Goal: Check status: Check status

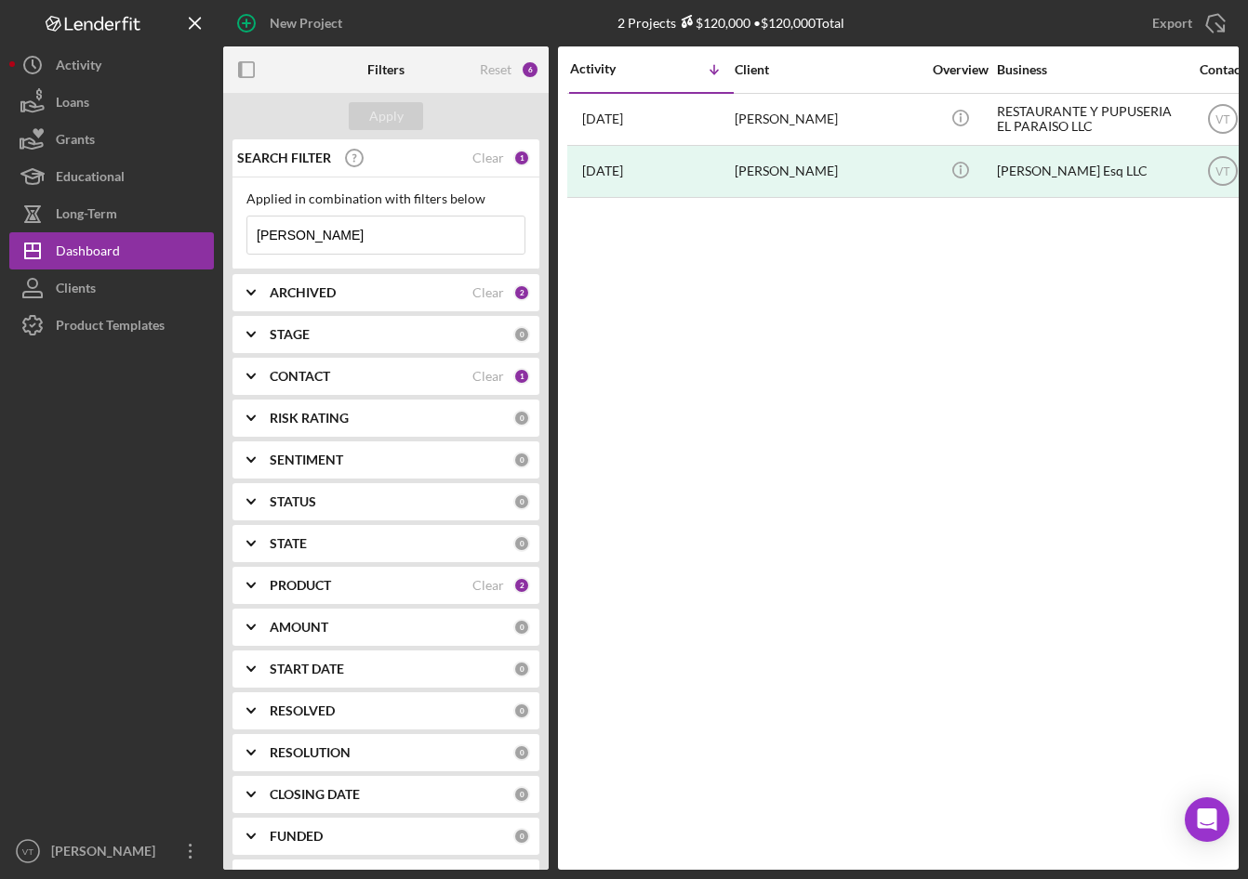
click at [314, 238] on input "[PERSON_NAME]" at bounding box center [385, 235] width 277 height 37
drag, startPoint x: 316, startPoint y: 236, endPoint x: 151, endPoint y: 230, distance: 165.6
click at [152, 230] on div "New Project 2 Projects $120,000 • $120,000 Total [PERSON_NAME] Export Icon/Expo…" at bounding box center [623, 435] width 1229 height 870
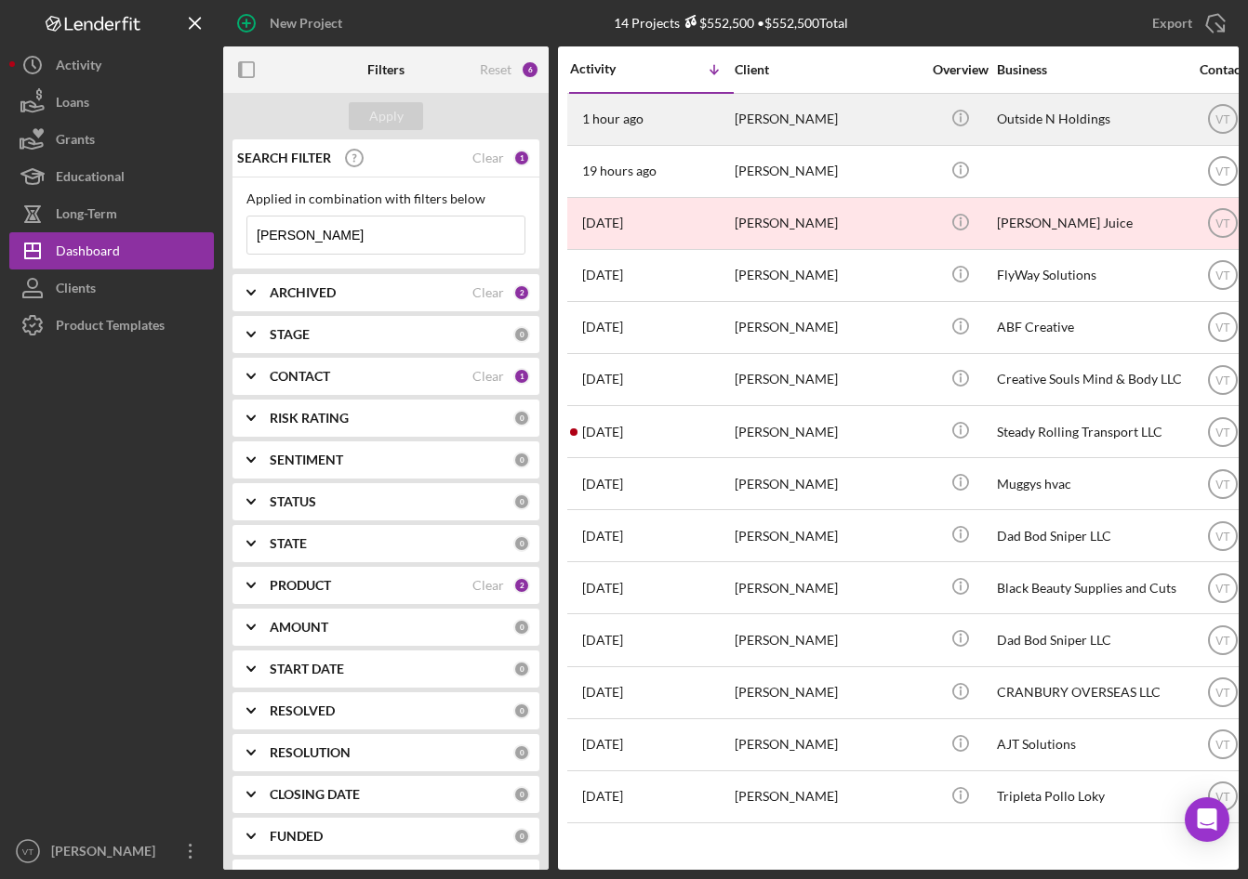
type input "[PERSON_NAME]"
click at [812, 115] on div "[PERSON_NAME]" at bounding box center [827, 119] width 186 height 49
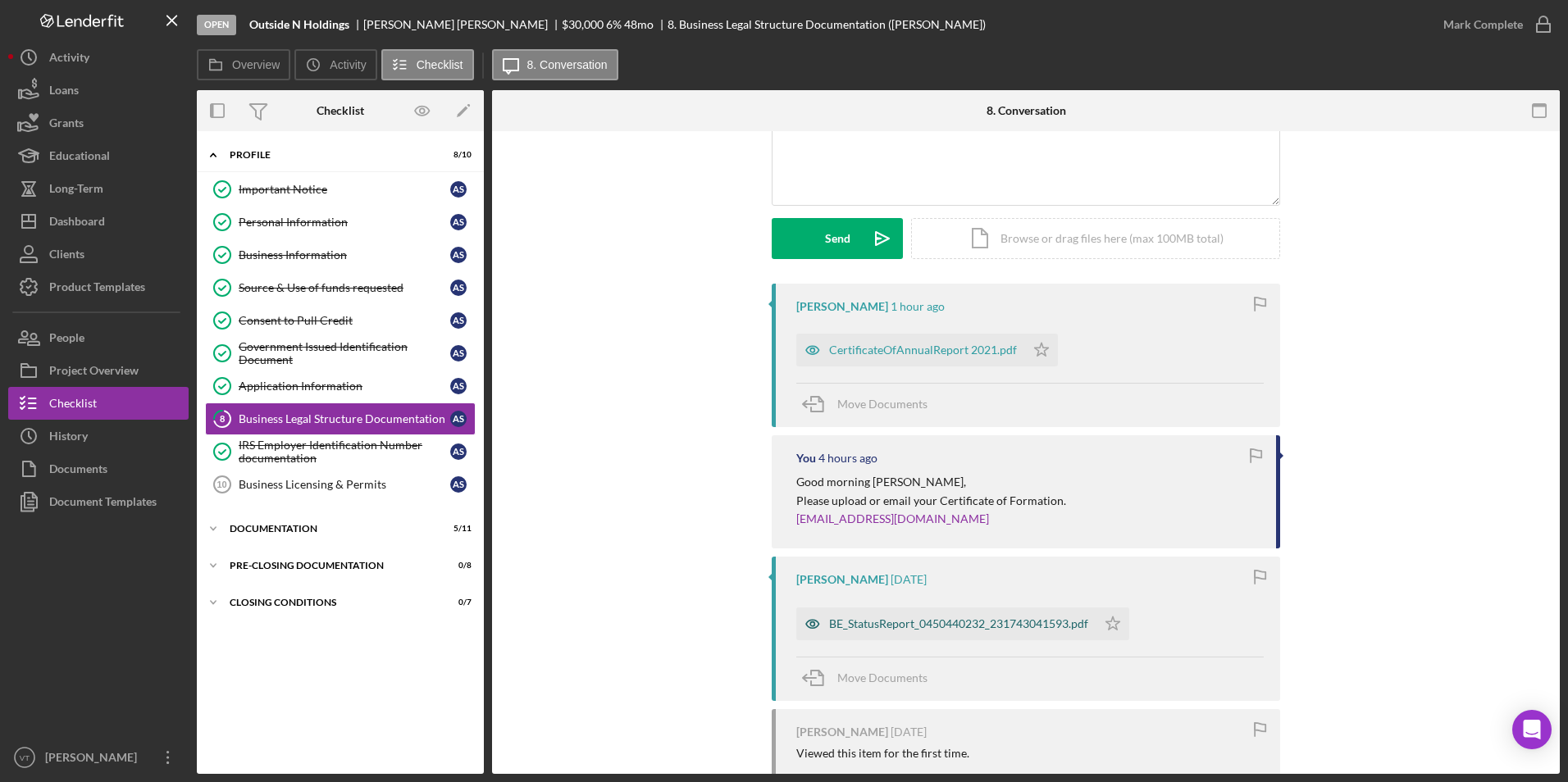
scroll to position [25, 0]
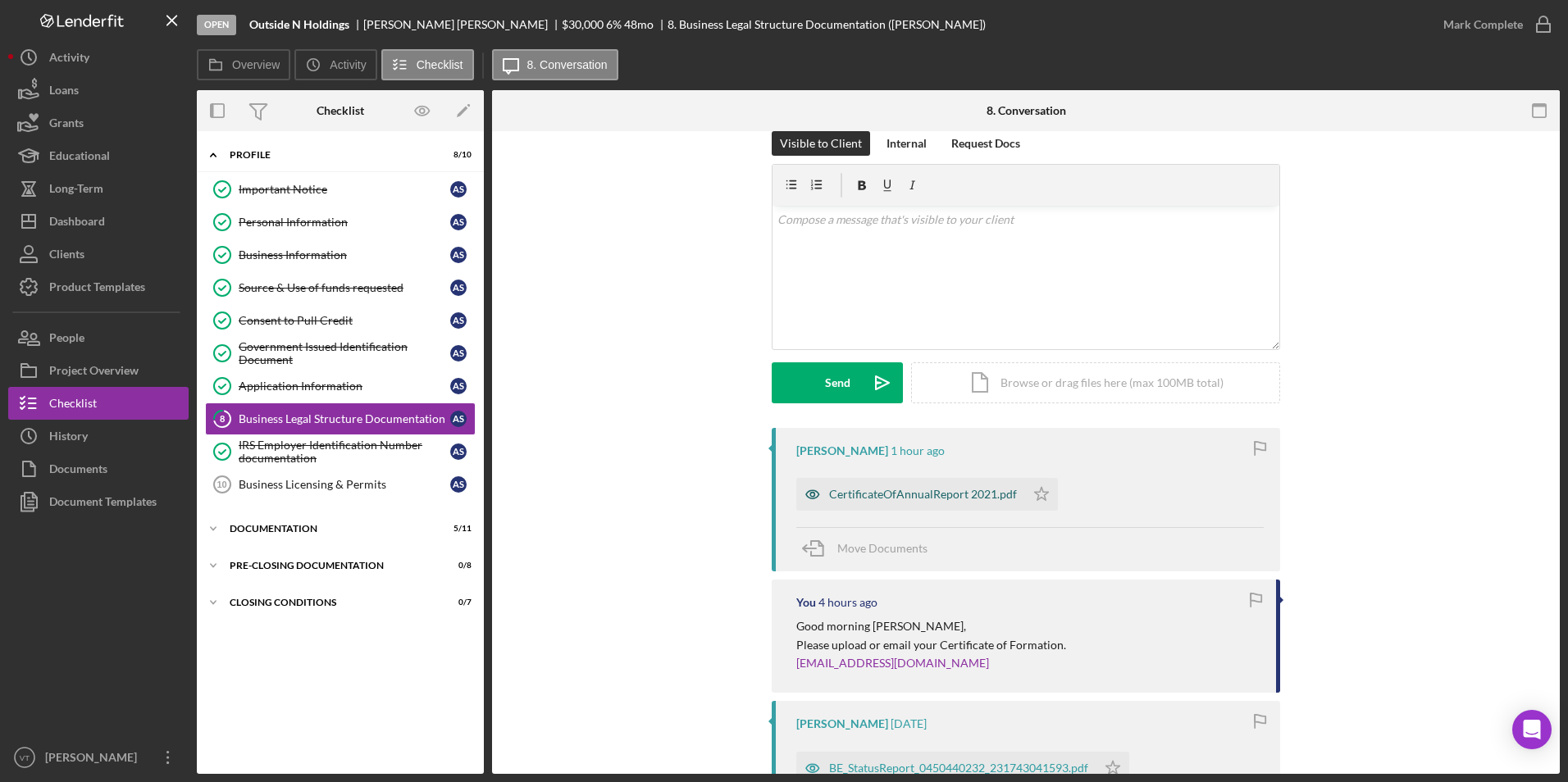
click at [920, 495] on div "CertificateOfAnnualReport 2021.pdf" at bounding box center [922, 494] width 188 height 13
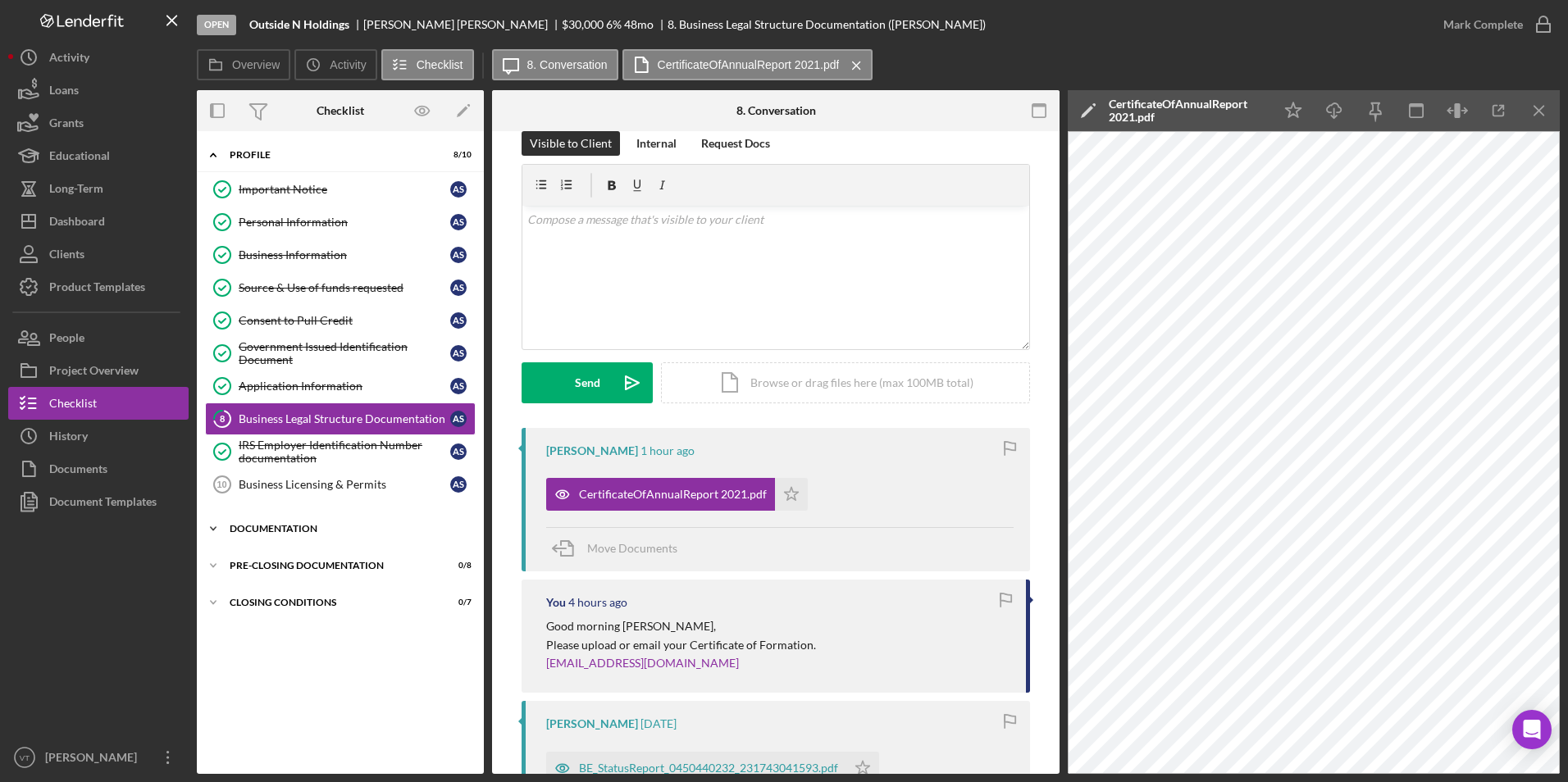
click at [209, 530] on icon "Icon/Expander" at bounding box center [213, 528] width 33 height 33
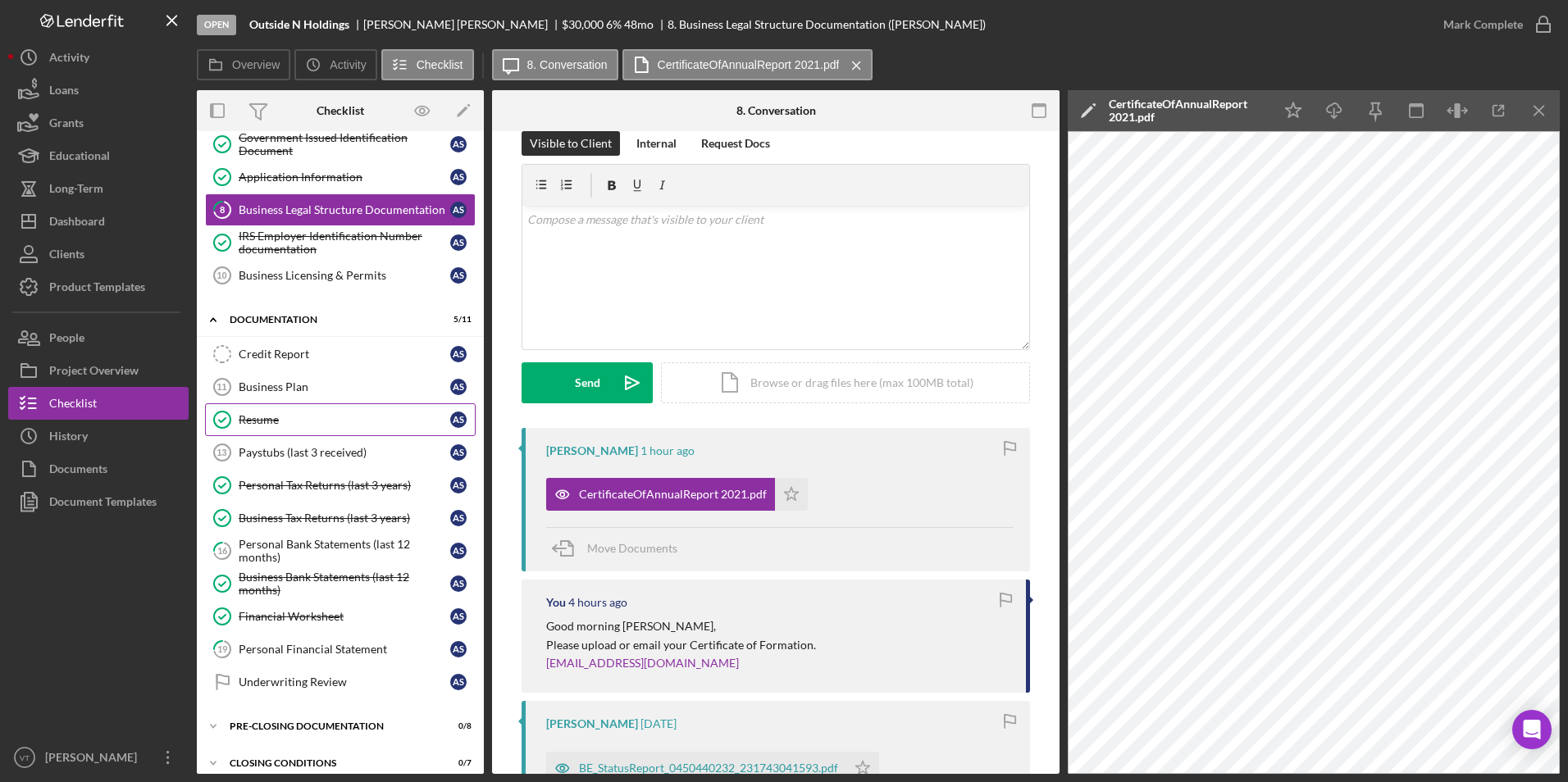
scroll to position [224, 0]
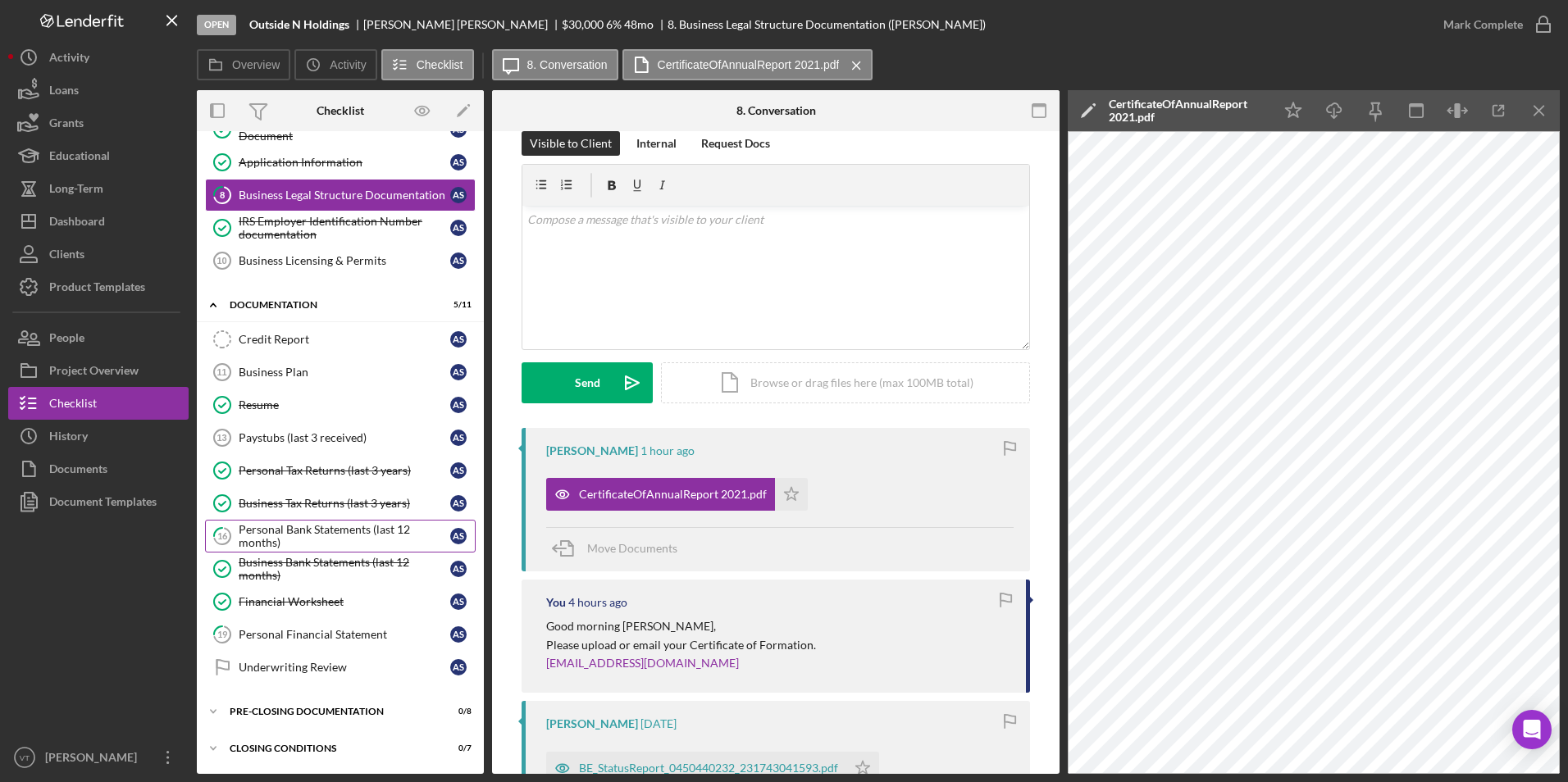
click at [299, 543] on div "Personal Bank Statements (last 12 months)" at bounding box center [345, 536] width 212 height 26
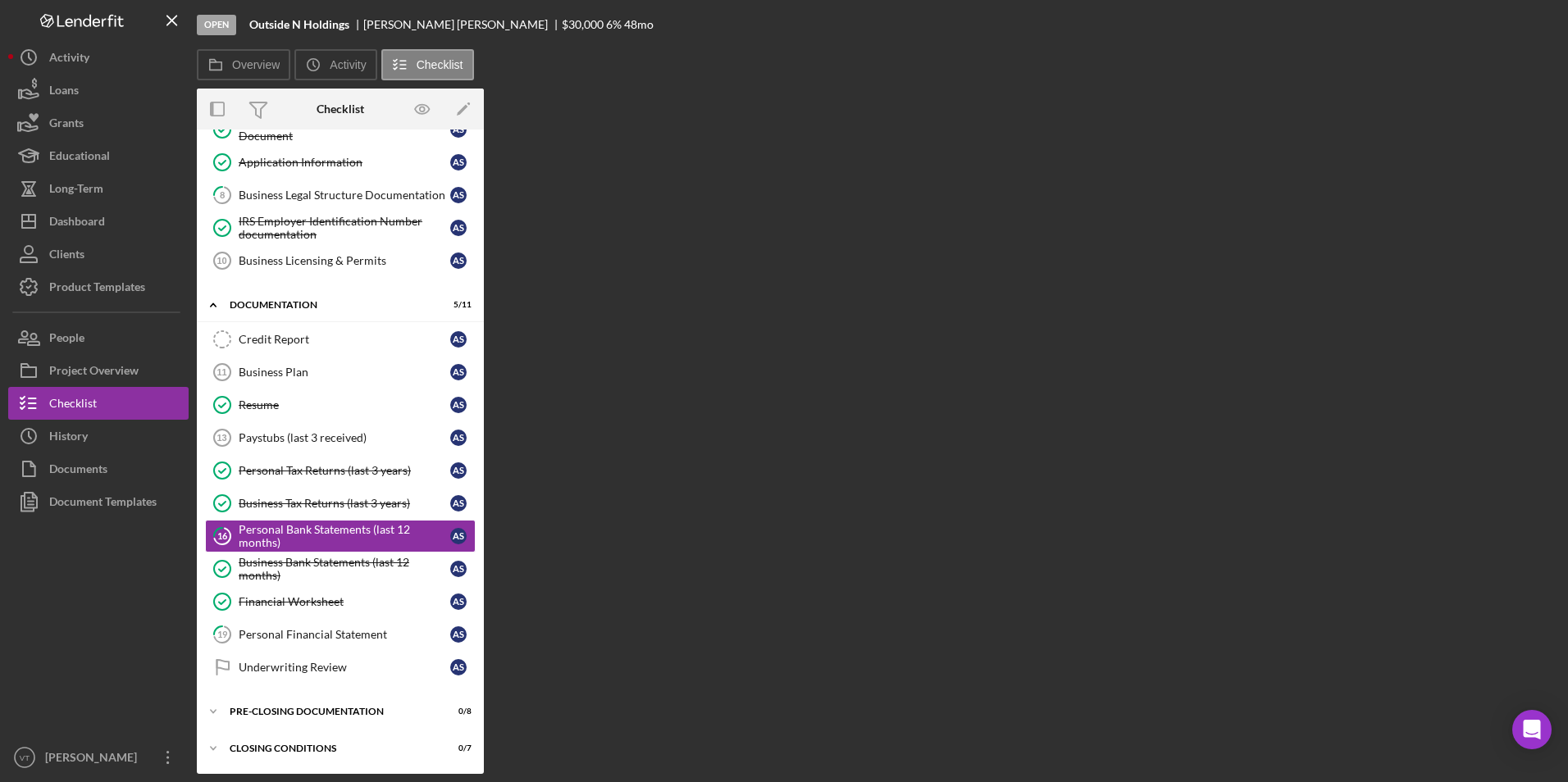
scroll to position [224, 0]
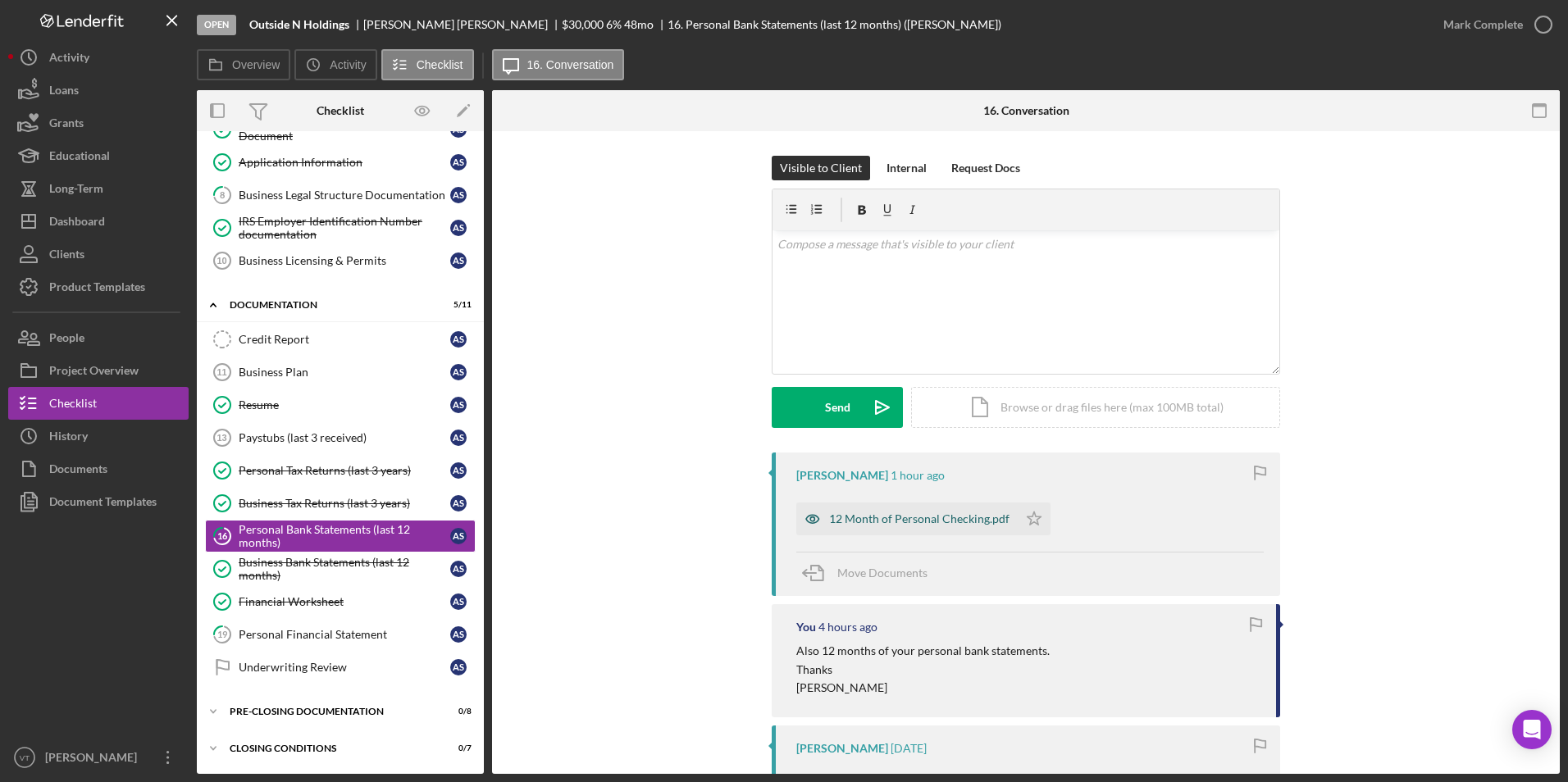
click at [874, 523] on div "12 Month of Personal Checking.pdf" at bounding box center [919, 518] width 181 height 13
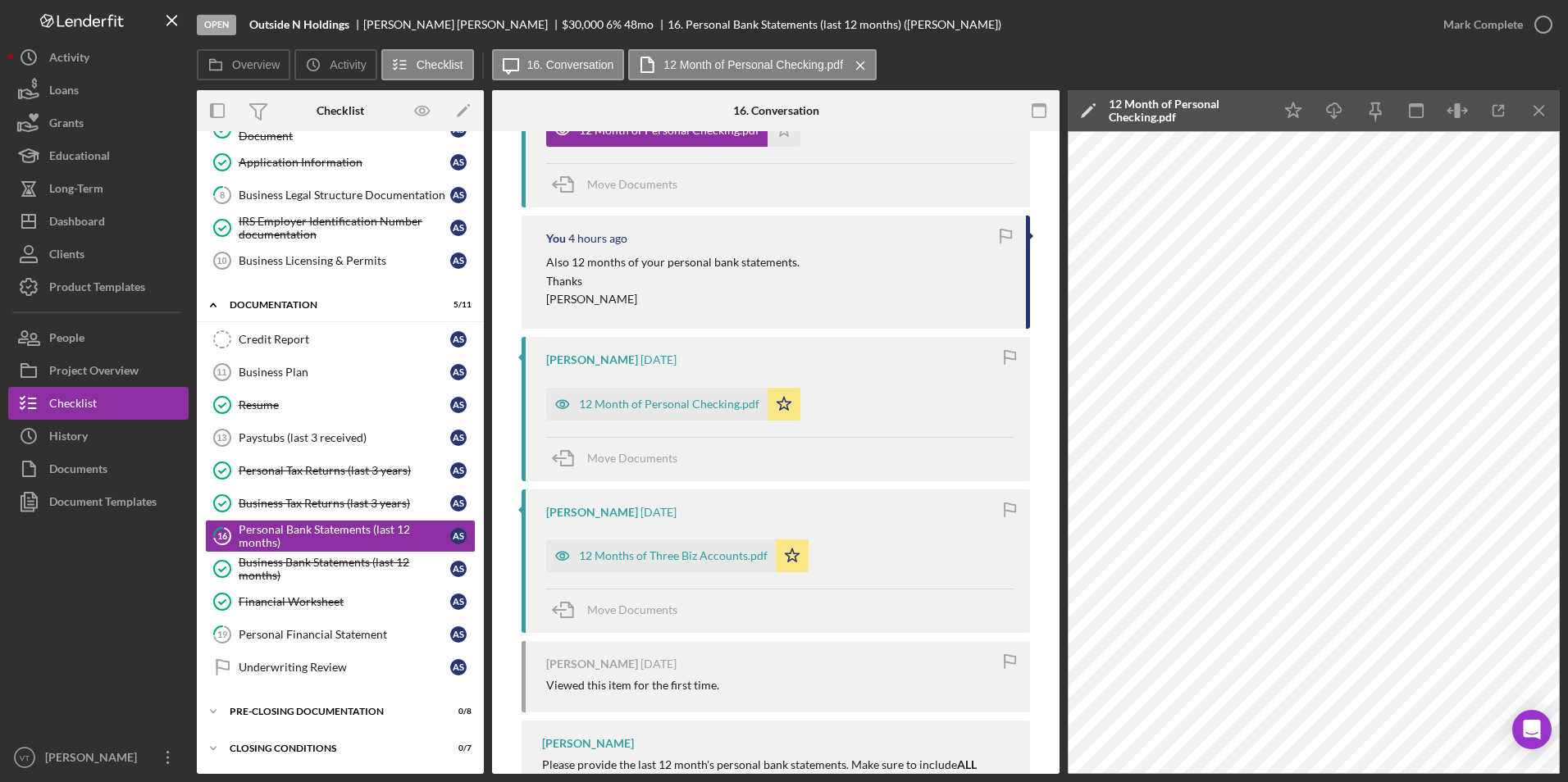
scroll to position [465, 0]
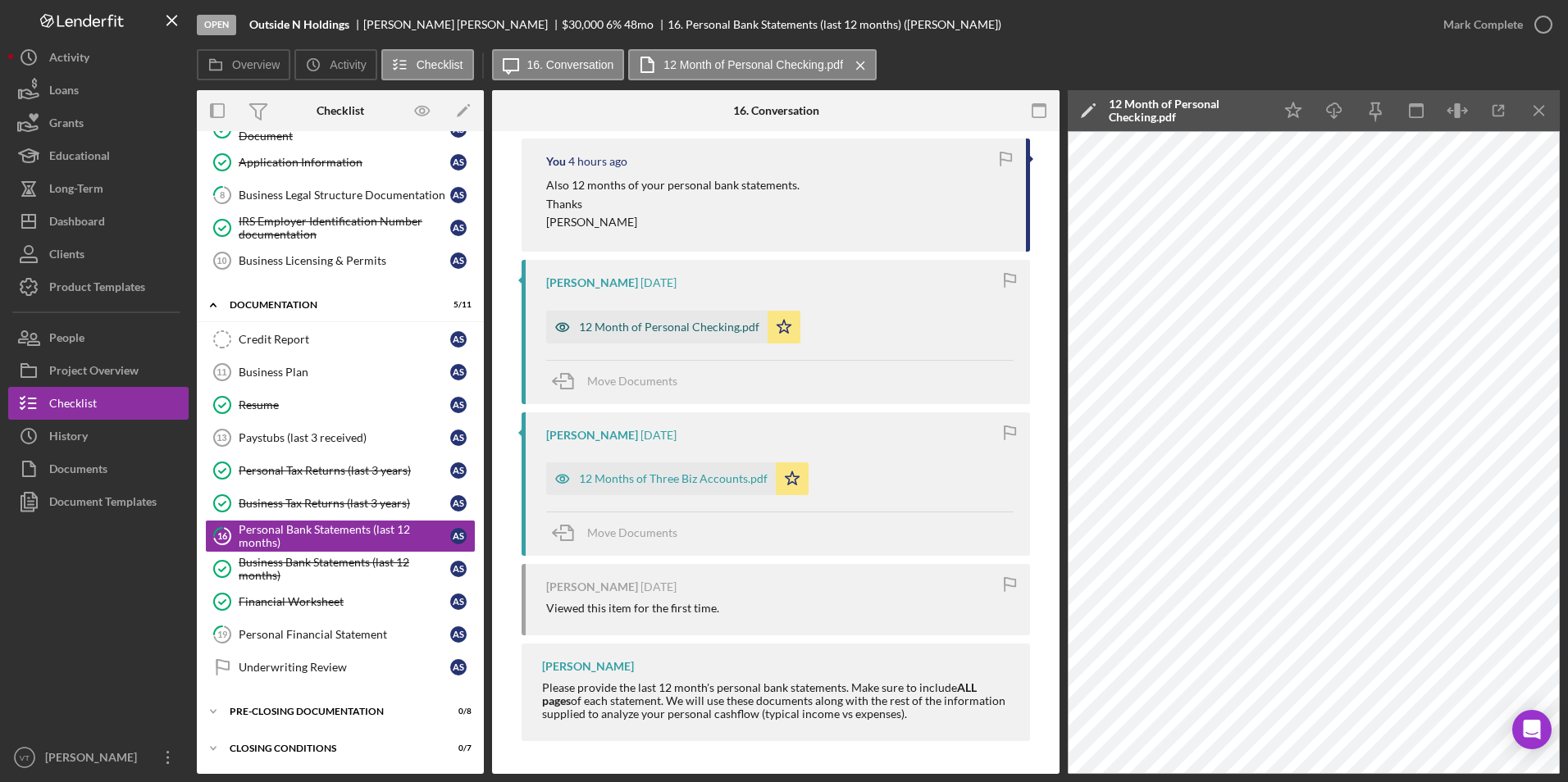
click at [676, 330] on div "12 Month of Personal Checking.pdf" at bounding box center [668, 327] width 181 height 13
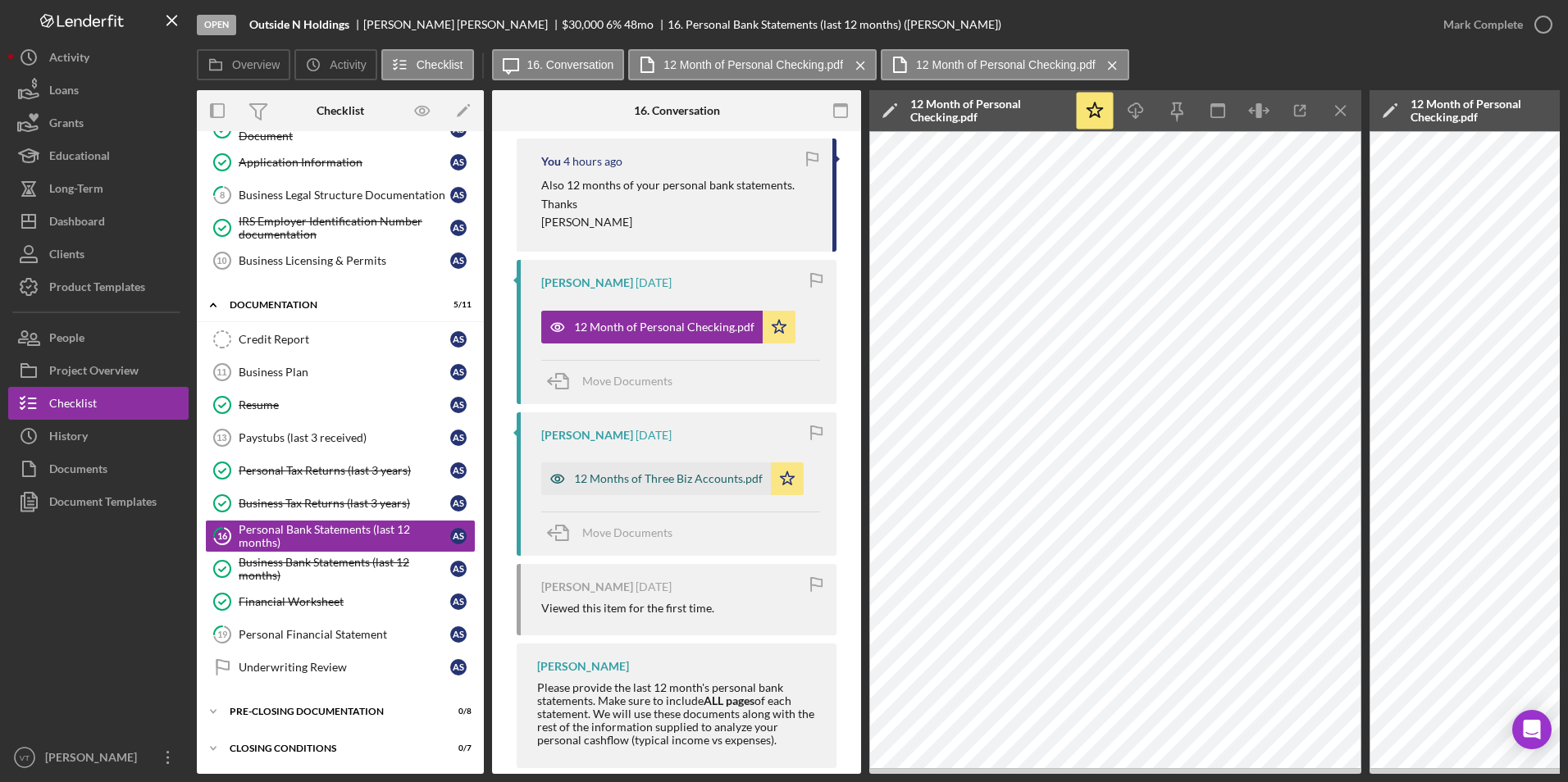
click at [665, 480] on div "12 Months of Three Biz Accounts.pdf" at bounding box center [668, 479] width 189 height 13
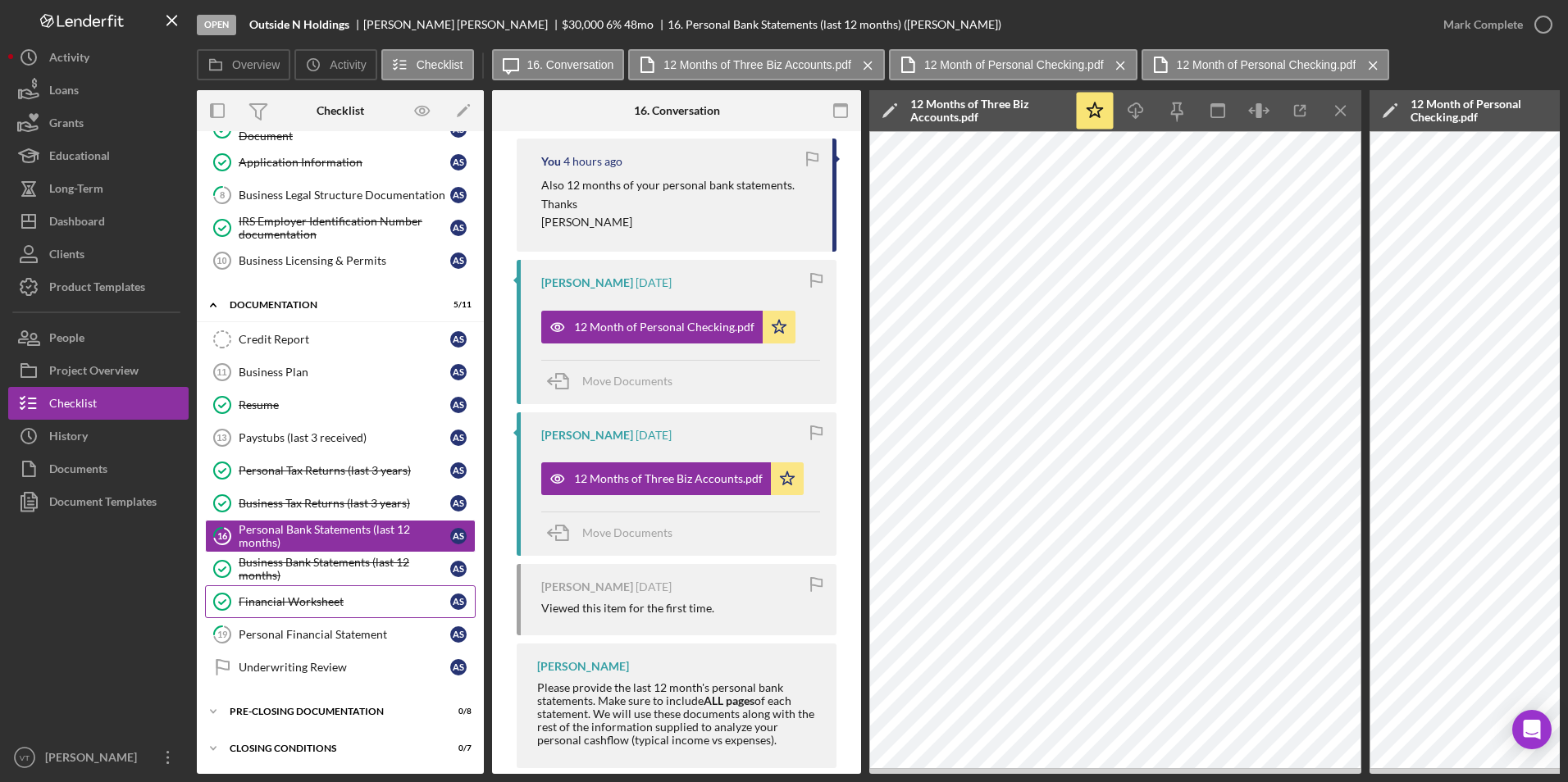
click at [276, 601] on div "Financial Worksheet" at bounding box center [345, 601] width 212 height 13
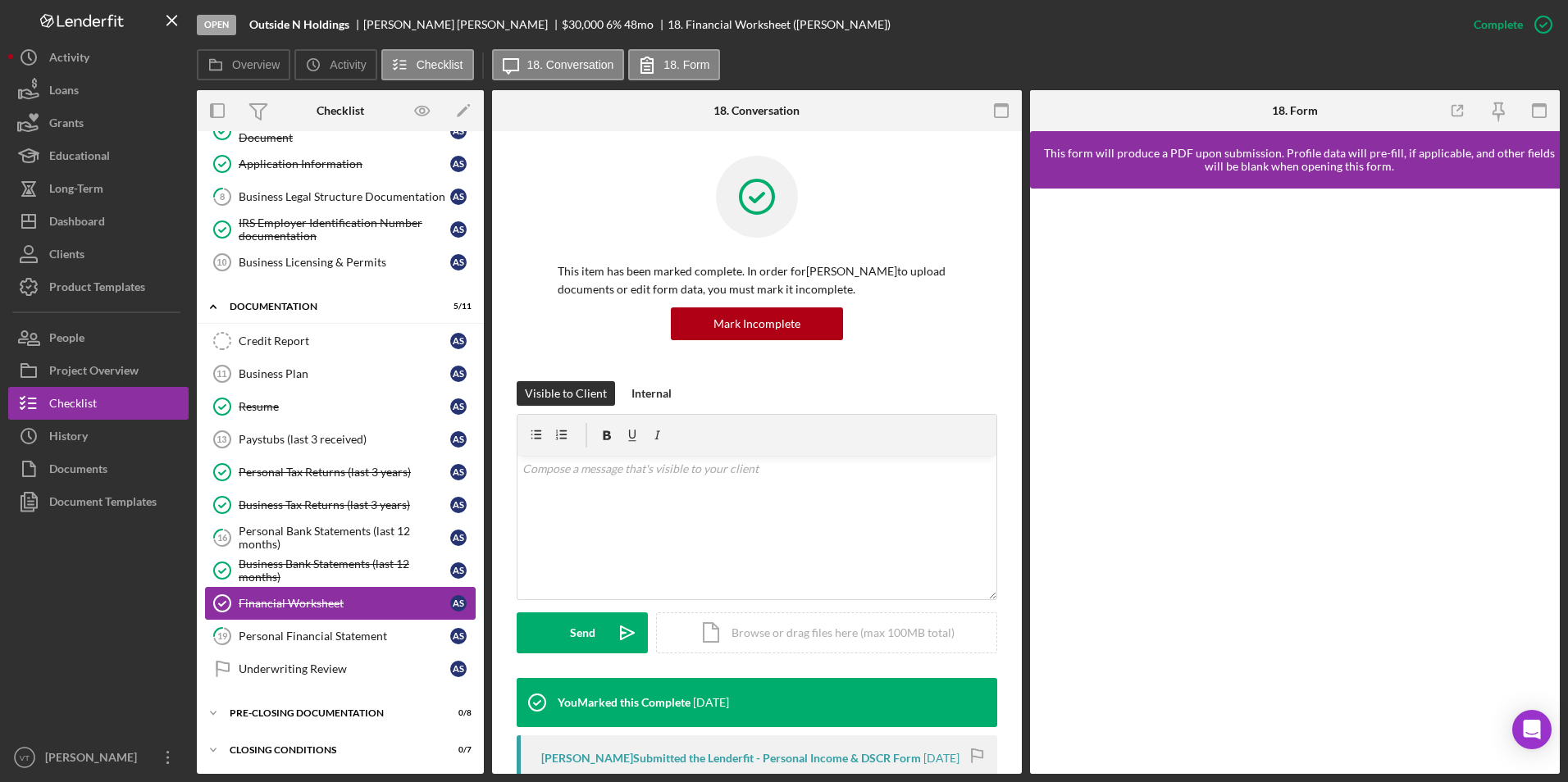
scroll to position [224, 0]
